Goal: Information Seeking & Learning: Find specific fact

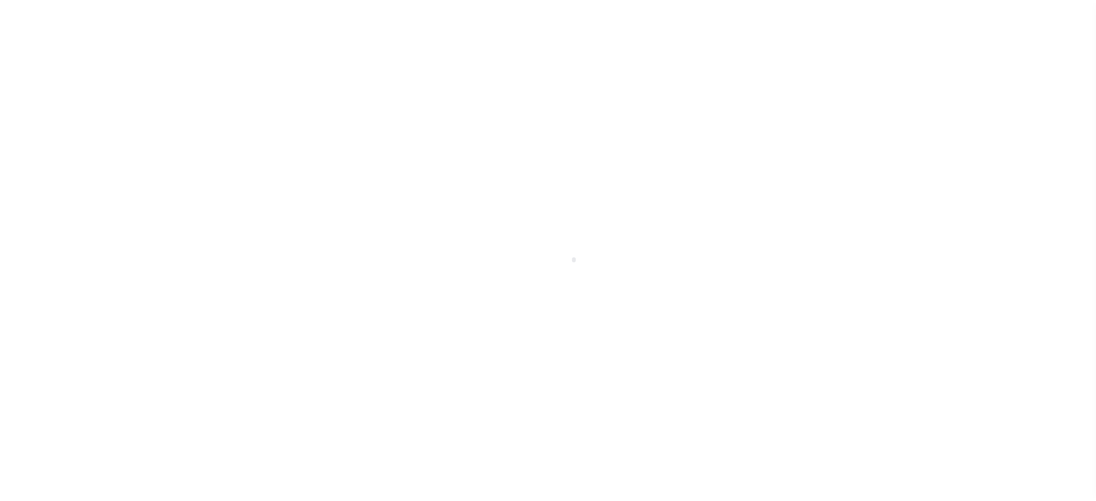
scroll to position [24, 0]
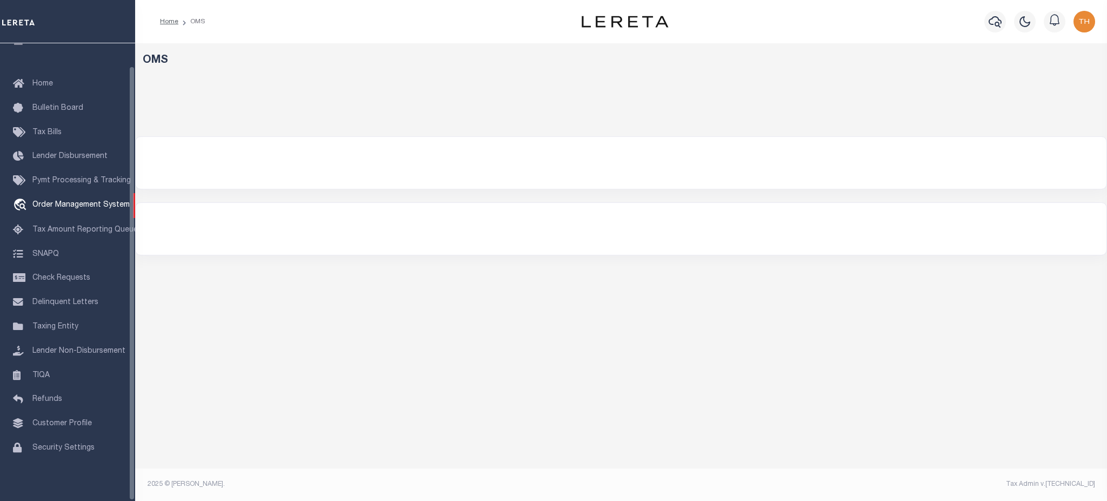
select select "200"
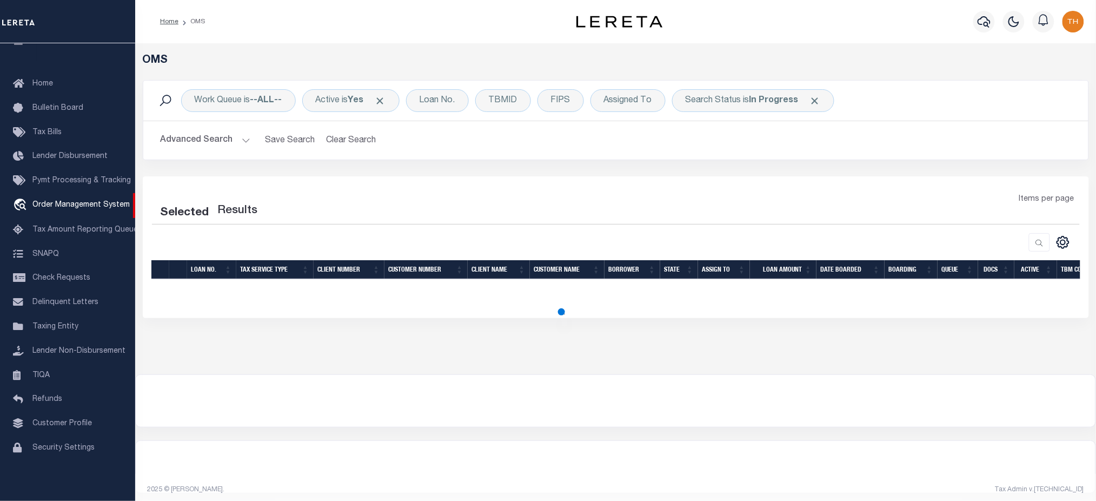
select select "200"
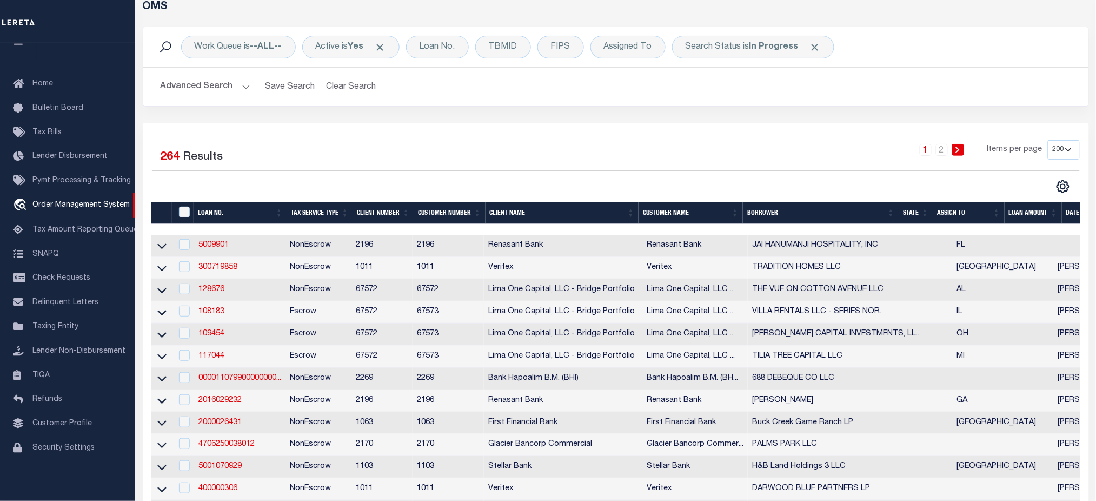
scroll to position [0, 0]
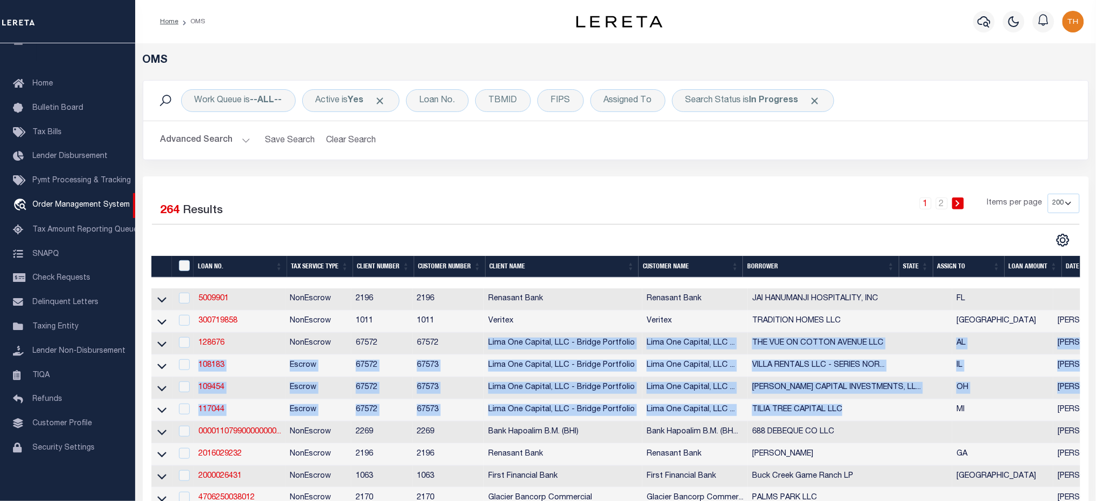
drag, startPoint x: 486, startPoint y: 343, endPoint x: 858, endPoint y: 412, distance: 378.4
drag, startPoint x: 196, startPoint y: 351, endPoint x: 1028, endPoint y: 414, distance: 834.8
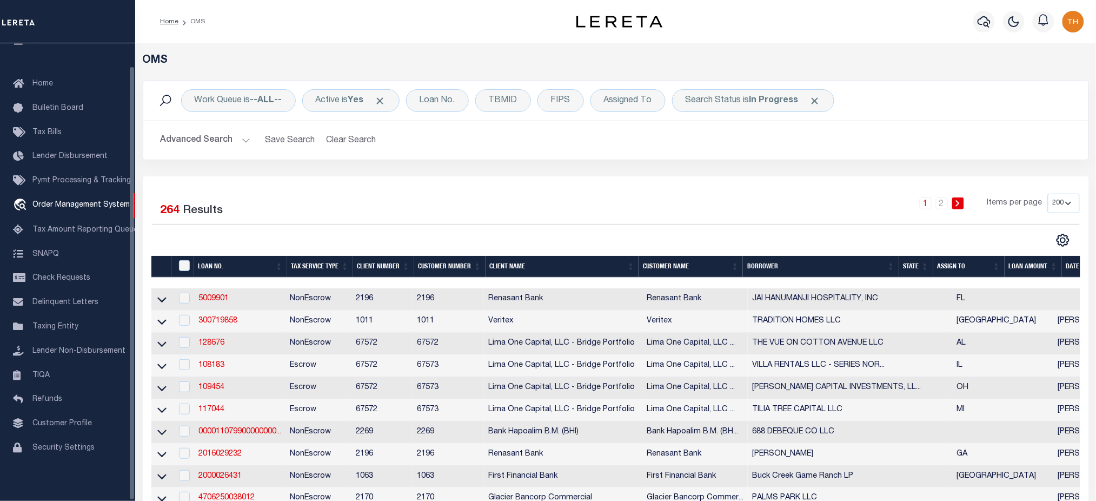
click at [414, 208] on div "1 2 Items per page 10 25 50 100 200" at bounding box center [734, 208] width 692 height 28
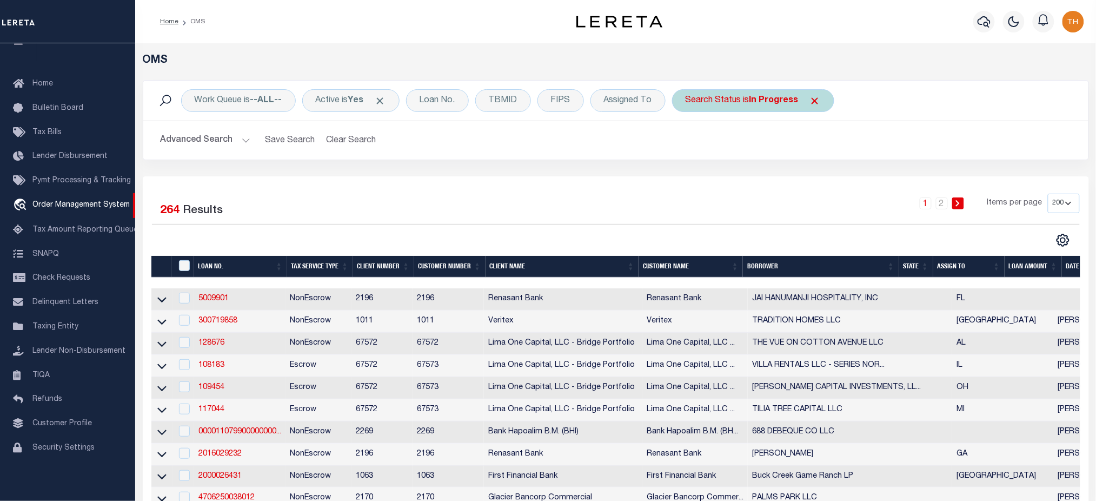
click at [821, 99] on span "Click to Remove" at bounding box center [814, 100] width 11 height 11
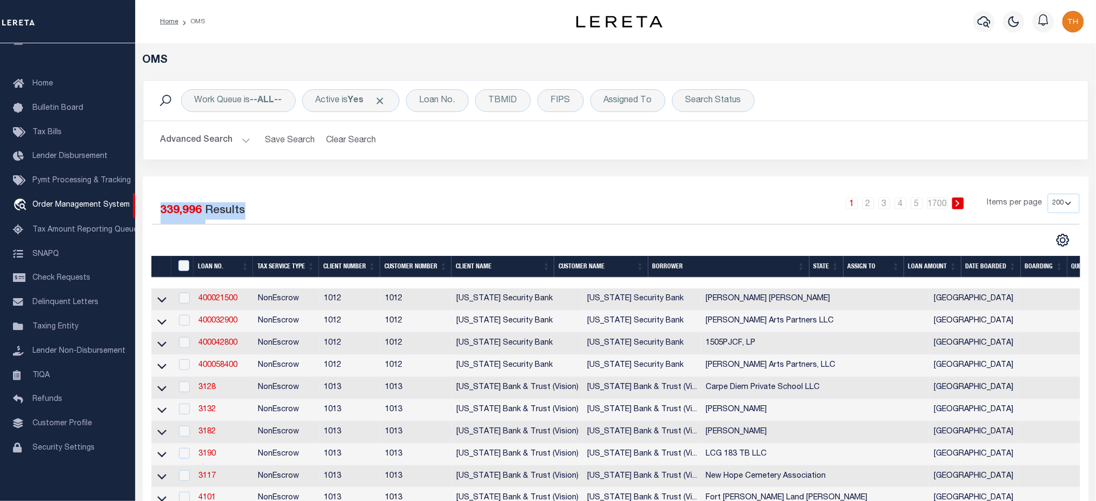
drag, startPoint x: 162, startPoint y: 205, endPoint x: 257, endPoint y: 204, distance: 95.7
click at [257, 204] on div "Selected 339,996 Results" at bounding box center [262, 209] width 220 height 30
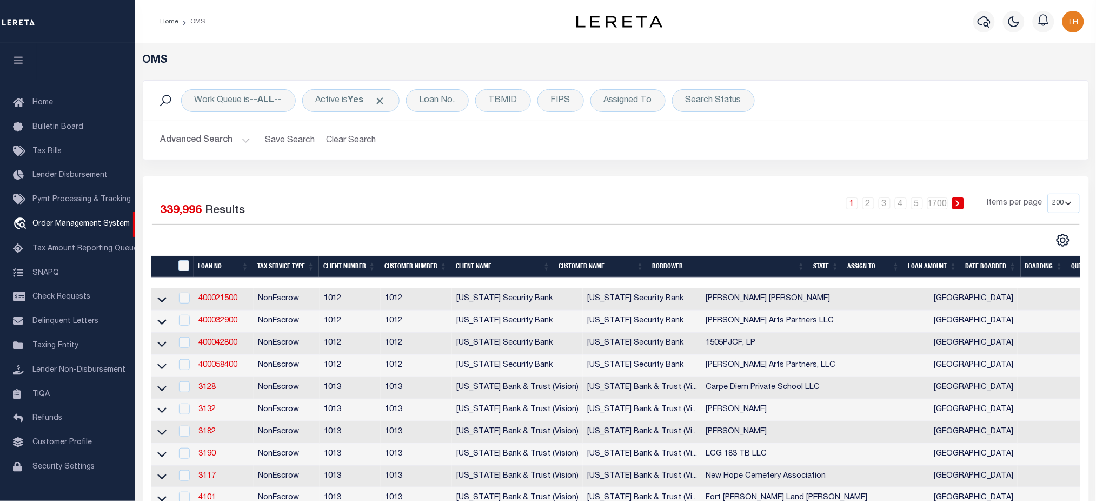
click at [366, 212] on div "Selected 339,996 Results" at bounding box center [262, 209] width 220 height 30
click at [88, 244] on link "Tax Amount Reporting Queue" at bounding box center [67, 249] width 135 height 24
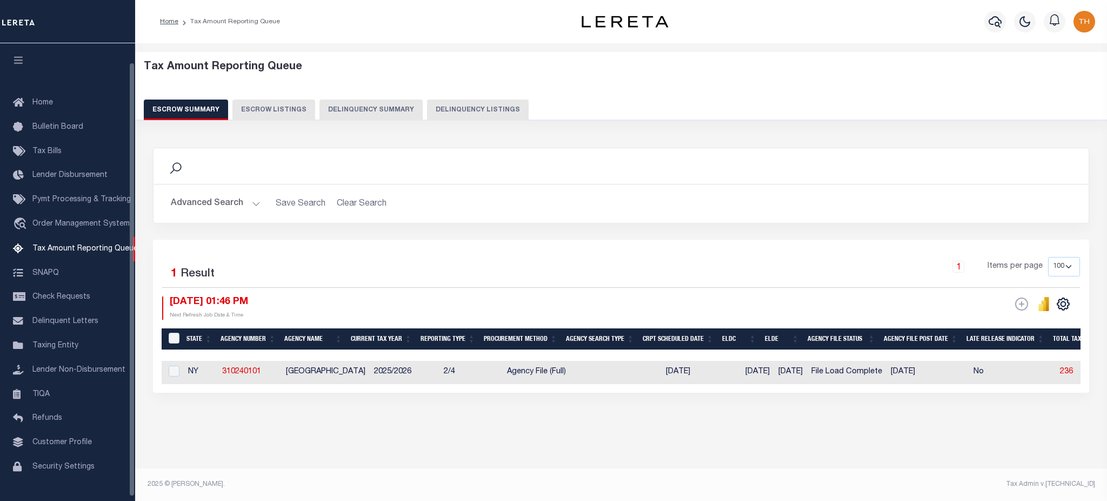
select select "100"
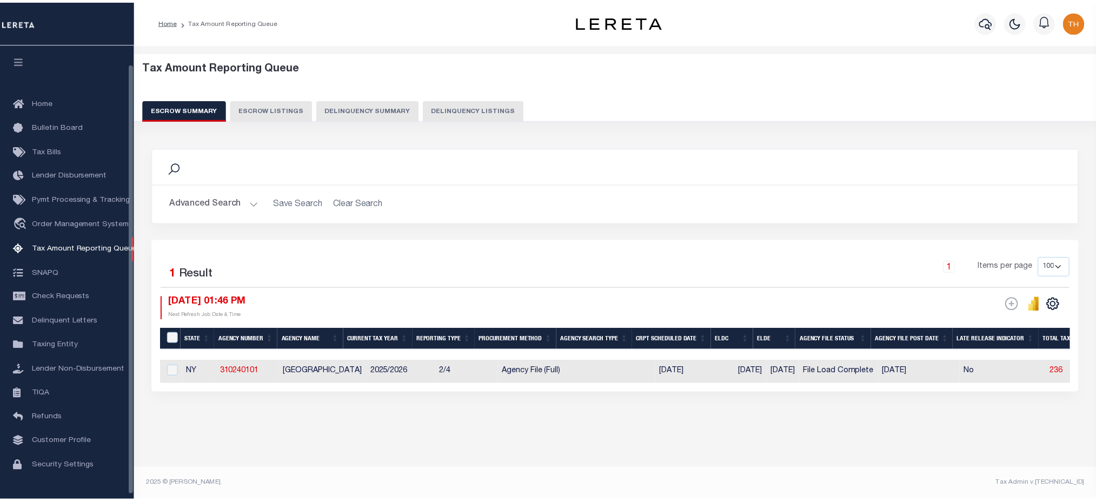
scroll to position [21, 0]
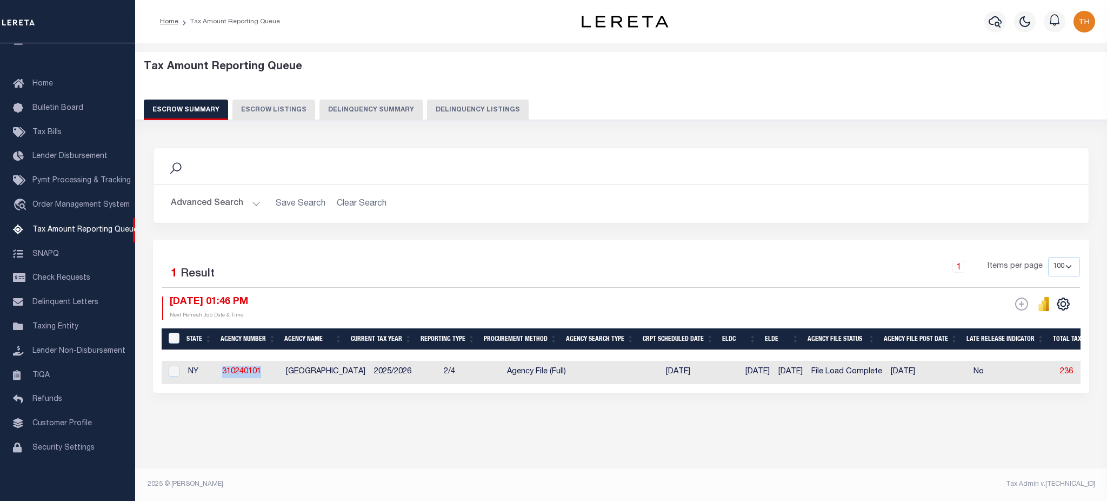
drag, startPoint x: 275, startPoint y: 378, endPoint x: 221, endPoint y: 372, distance: 54.9
click at [221, 372] on td "310240101" at bounding box center [250, 372] width 64 height 23
checkbox input "true"
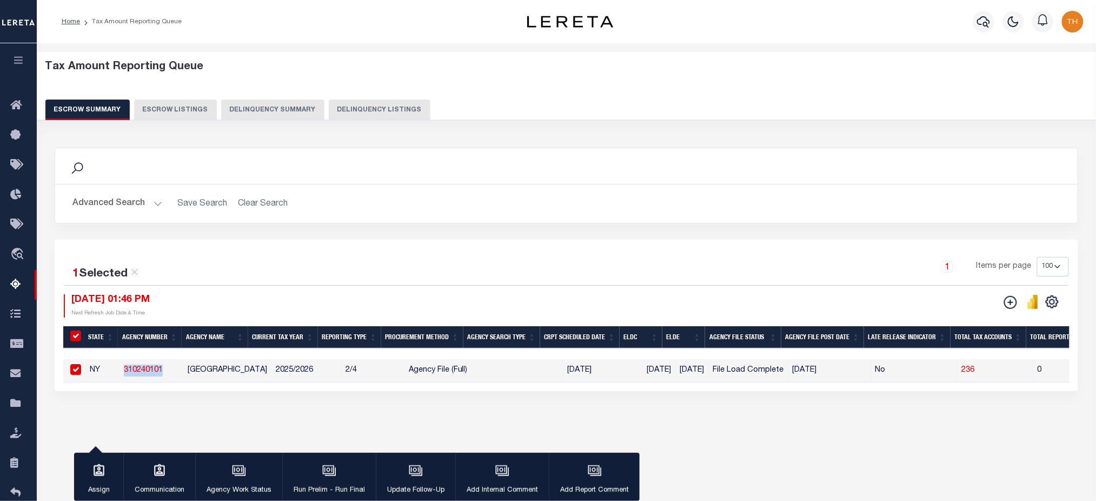
copy link "310240101"
click at [984, 23] on icon "button" at bounding box center [983, 21] width 13 height 11
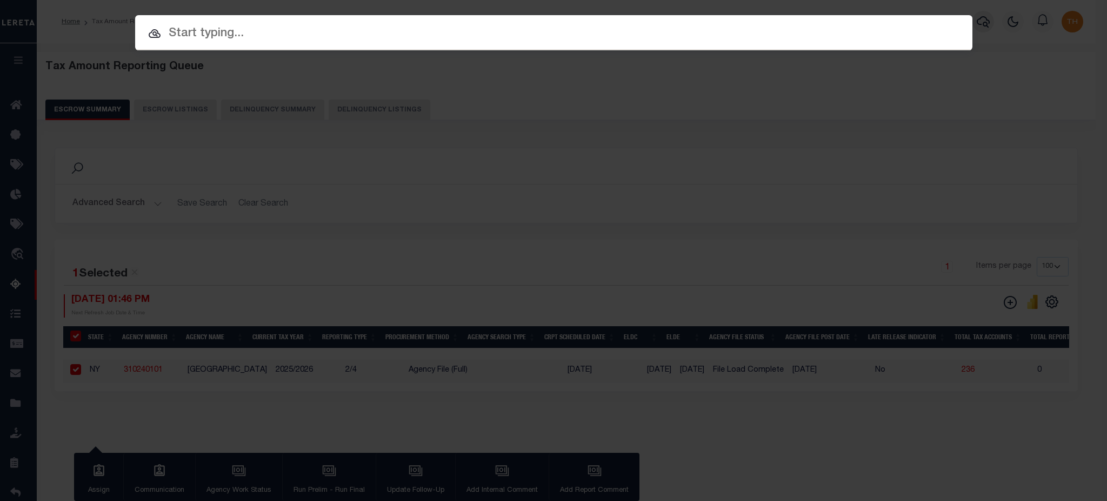
paste input "310240101"
type input "310240101"
click at [558, 245] on div "Include Loans TBM Customers Borrowers Payments (Lender Non-Disb) Payments (Lend…" at bounding box center [553, 250] width 1107 height 501
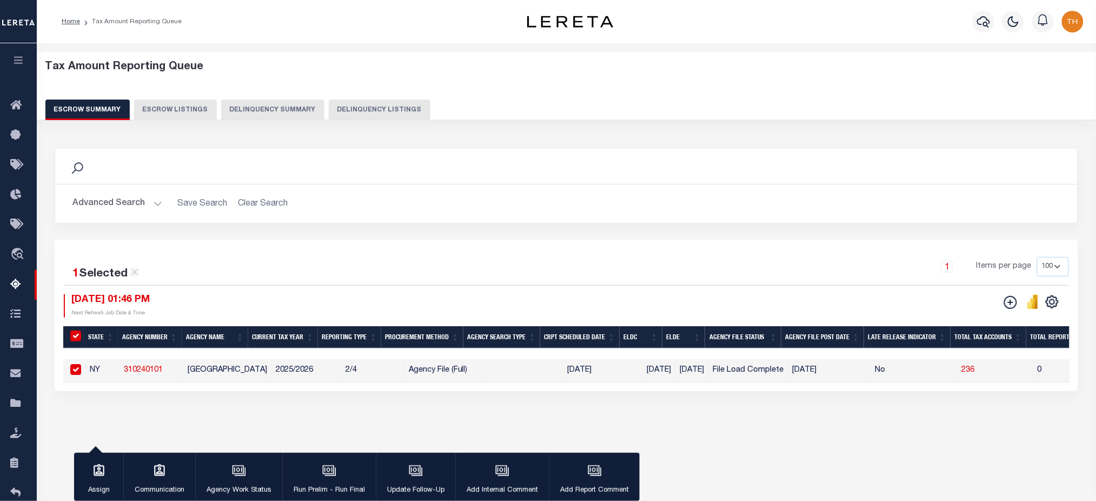
click at [135, 368] on link "310240101" at bounding box center [143, 370] width 39 height 8
checkbox input "false"
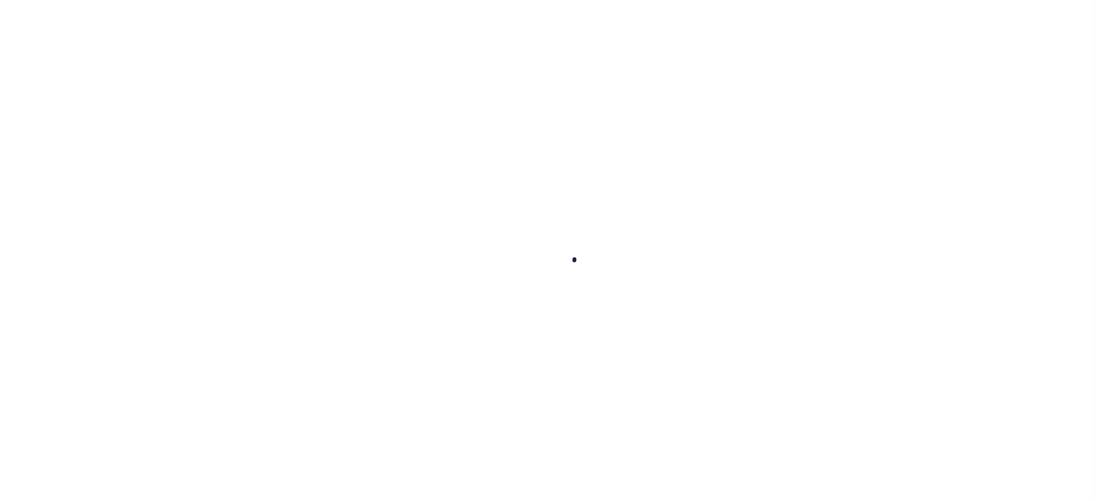
select select
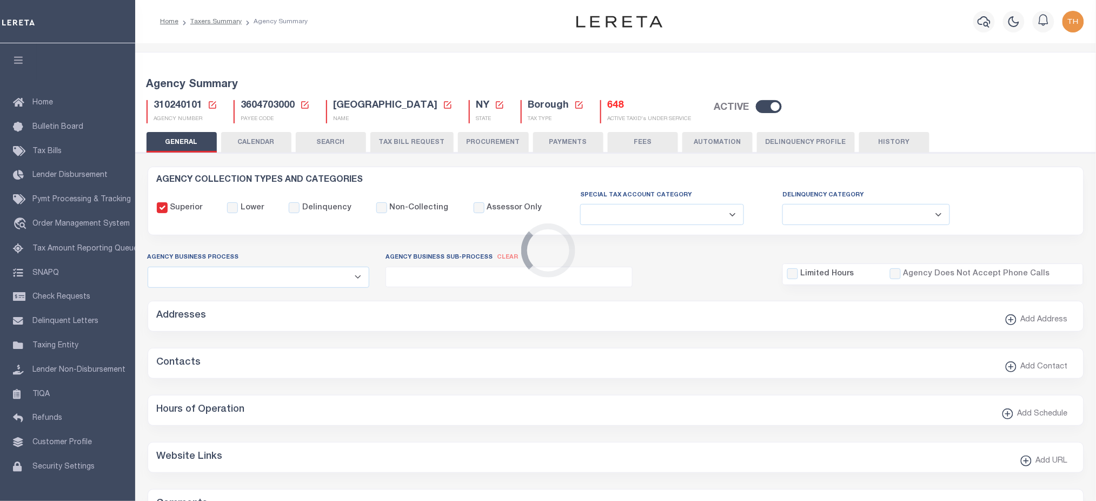
checkbox input "false"
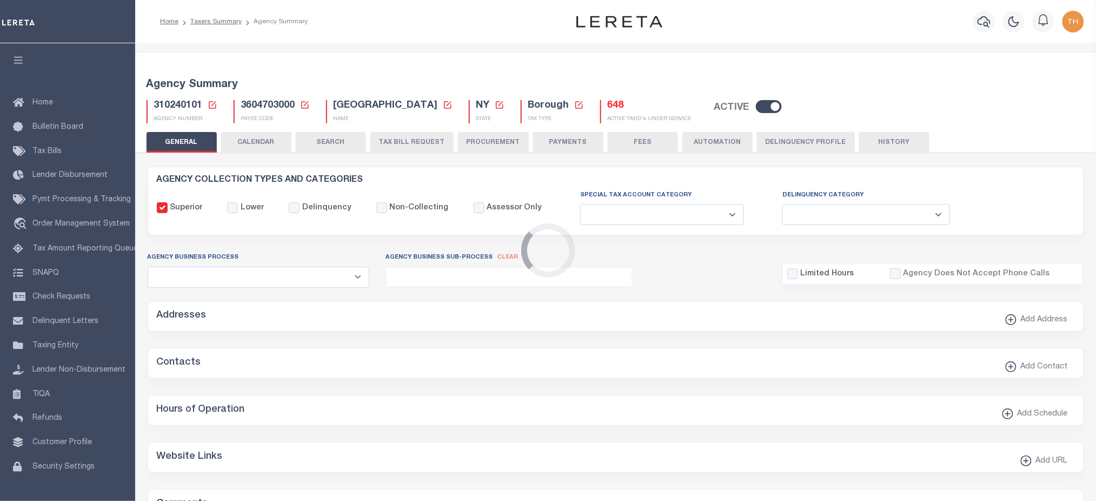
type input "3604703000"
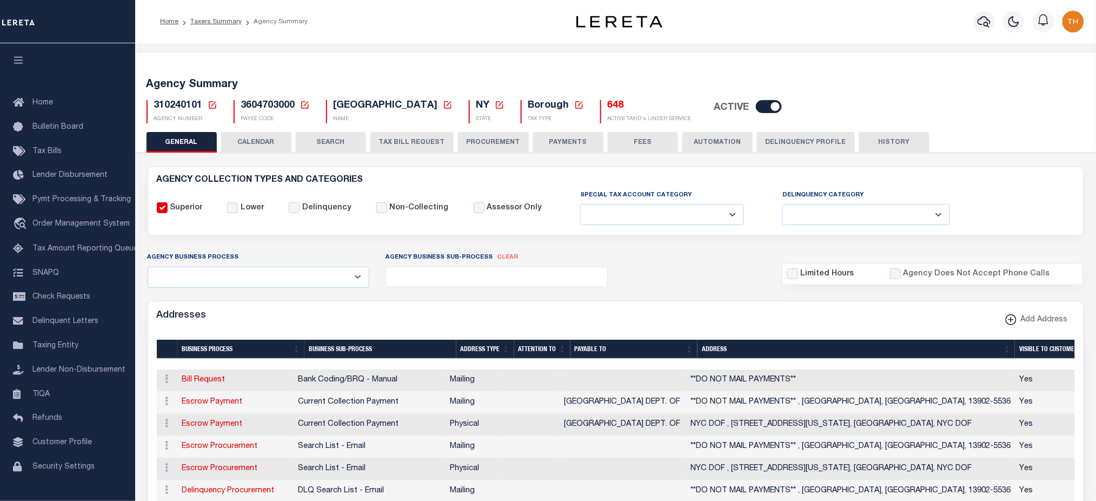
click at [608, 104] on h5 "648" at bounding box center [650, 106] width 84 height 12
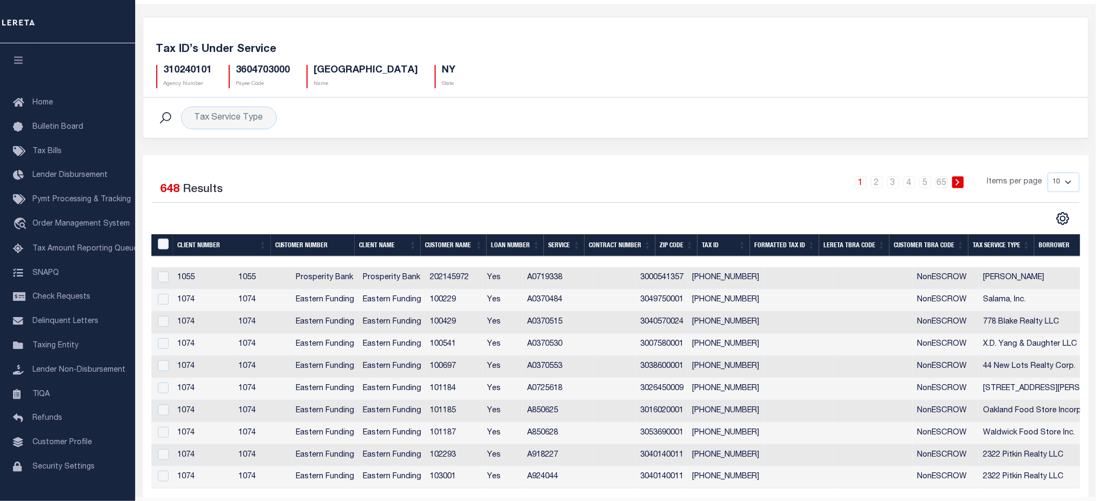
scroll to position [76, 0]
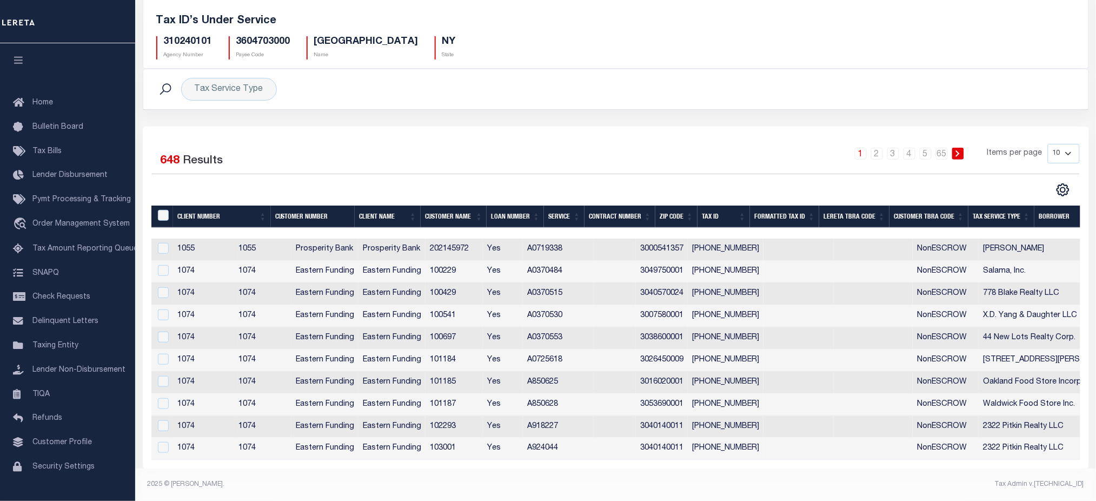
click at [466, 210] on th "Customer Name" at bounding box center [454, 216] width 66 height 22
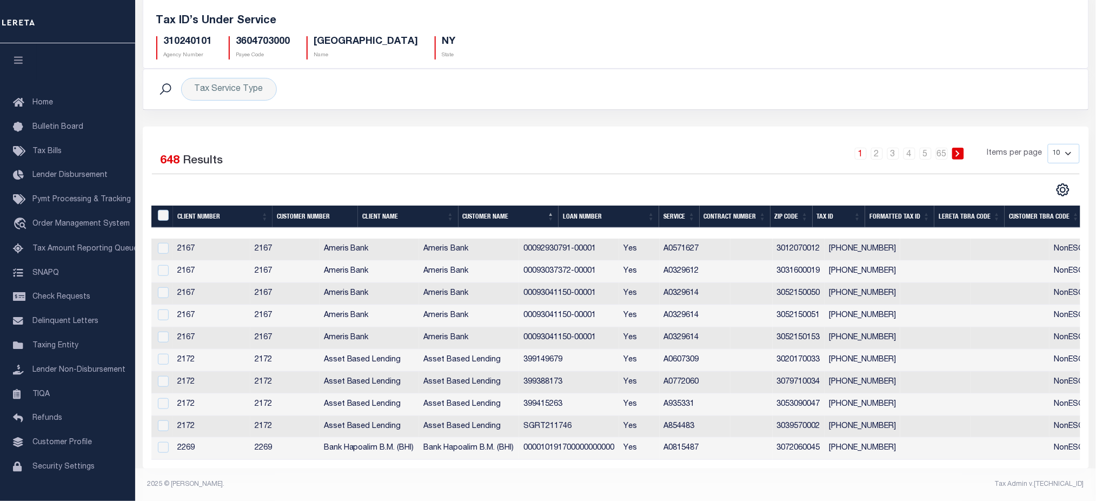
click at [500, 209] on th "Customer Name" at bounding box center [508, 216] width 101 height 22
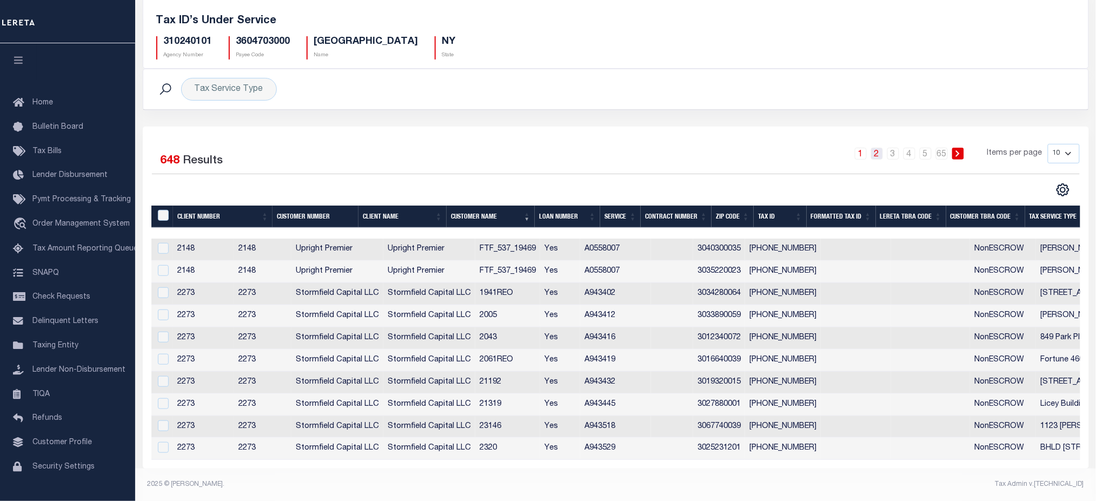
click at [879, 148] on link "2" at bounding box center [877, 154] width 12 height 12
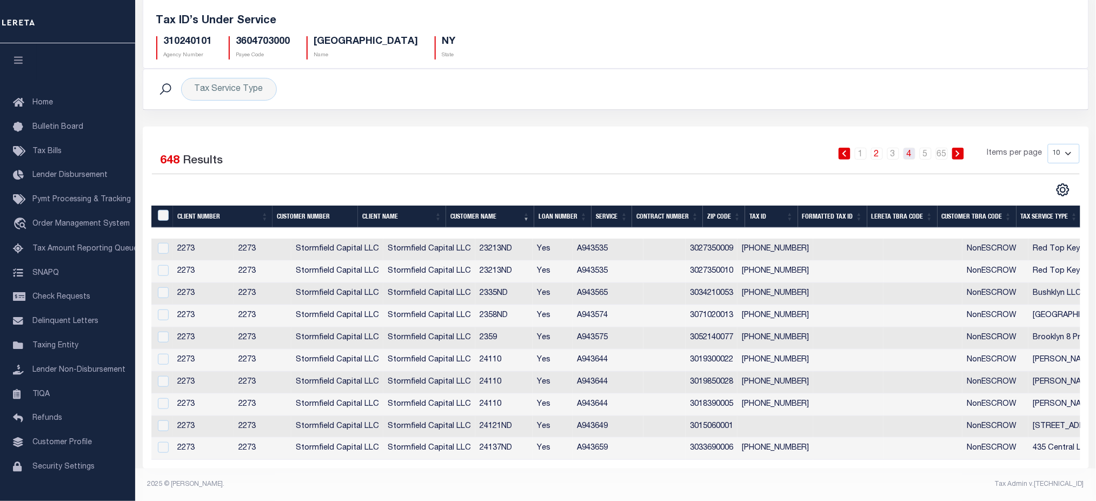
click at [909, 149] on link "4" at bounding box center [909, 154] width 12 height 12
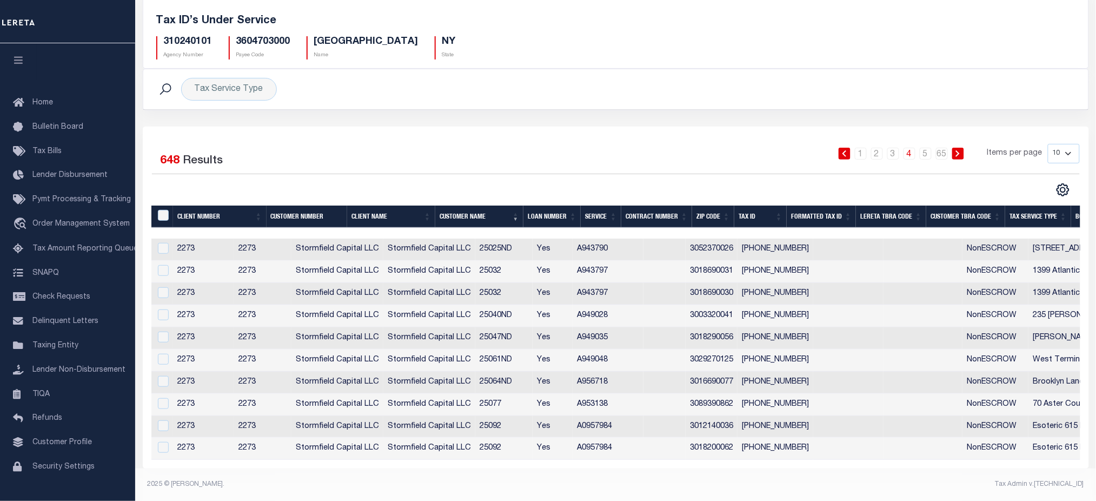
drag, startPoint x: 1066, startPoint y: 141, endPoint x: 1065, endPoint y: 153, distance: 12.5
click at [1066, 144] on select "10 25 50 100" at bounding box center [1064, 153] width 32 height 19
select select "100"
click at [1048, 144] on select "10 25 50 100" at bounding box center [1064, 153] width 32 height 19
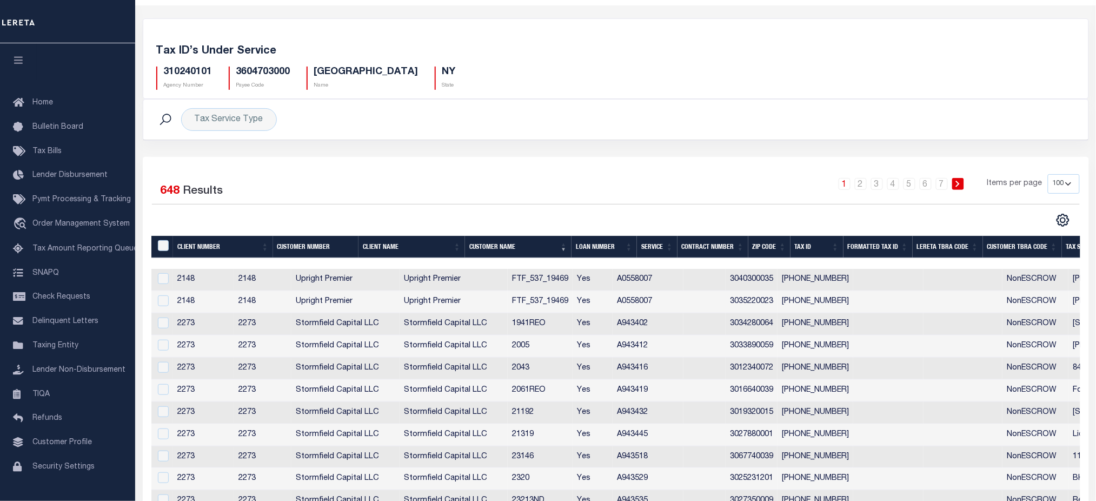
scroll to position [0, 0]
